Goal: Information Seeking & Learning: Learn about a topic

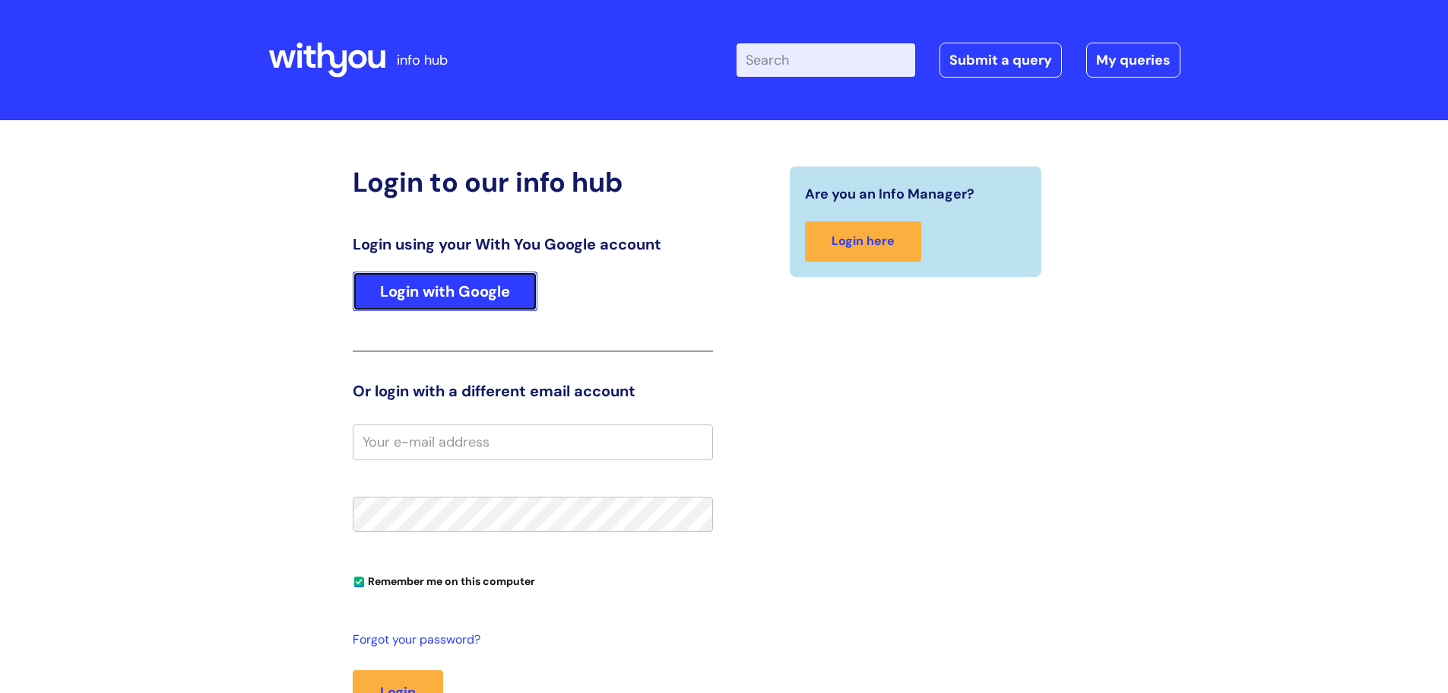
click at [471, 284] on link "Login with Google" at bounding box center [445, 291] width 185 height 40
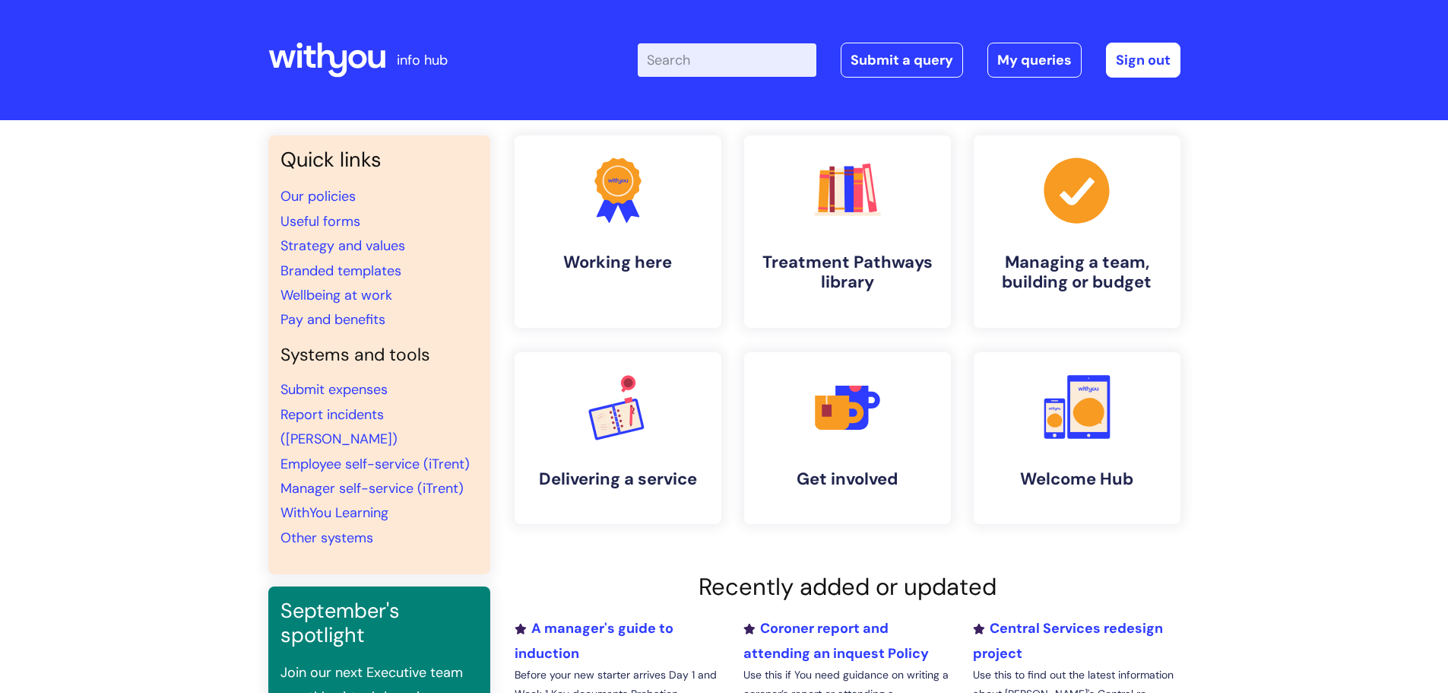
click at [714, 74] on input "Enter your search term here..." at bounding box center [727, 59] width 179 height 33
type input "bupa"
click button "Search" at bounding box center [0, 0] width 0 height 0
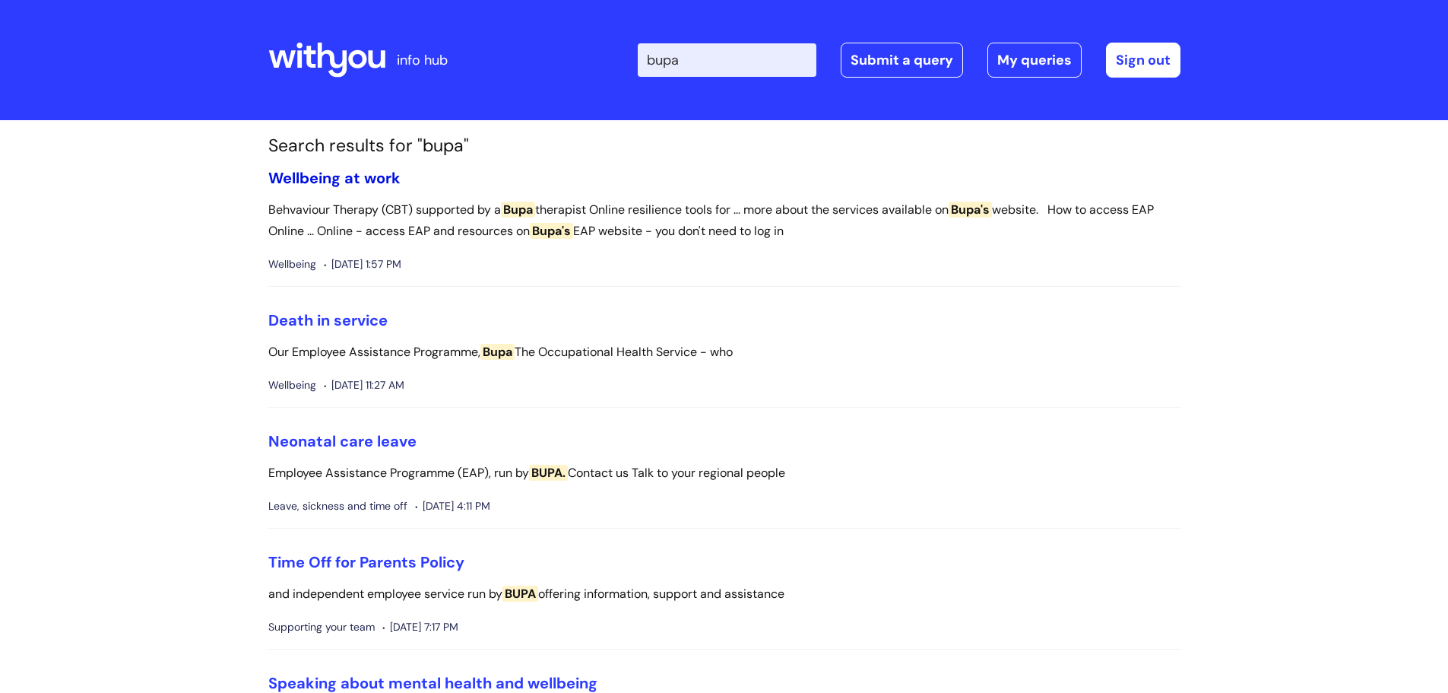
click at [330, 178] on link "Wellbeing at work" at bounding box center [334, 178] width 132 height 20
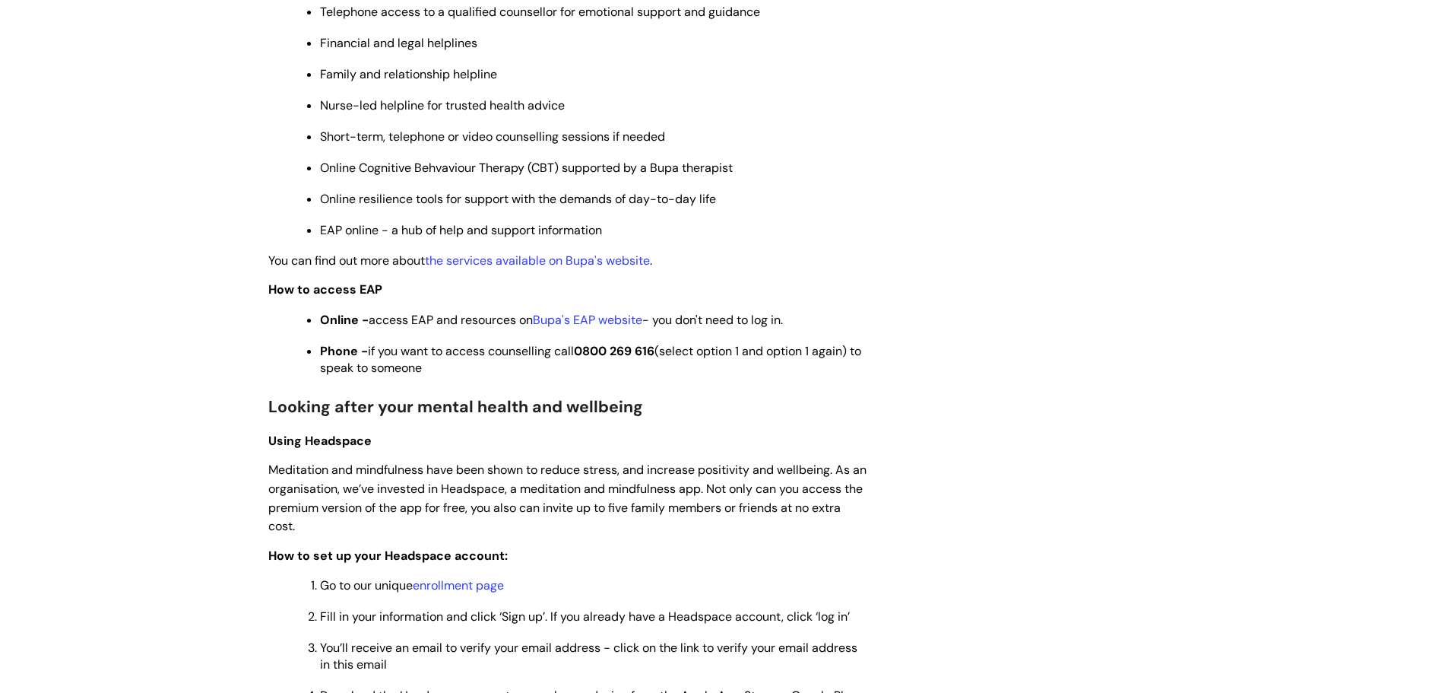
scroll to position [836, 0]
